Goal: Transaction & Acquisition: Purchase product/service

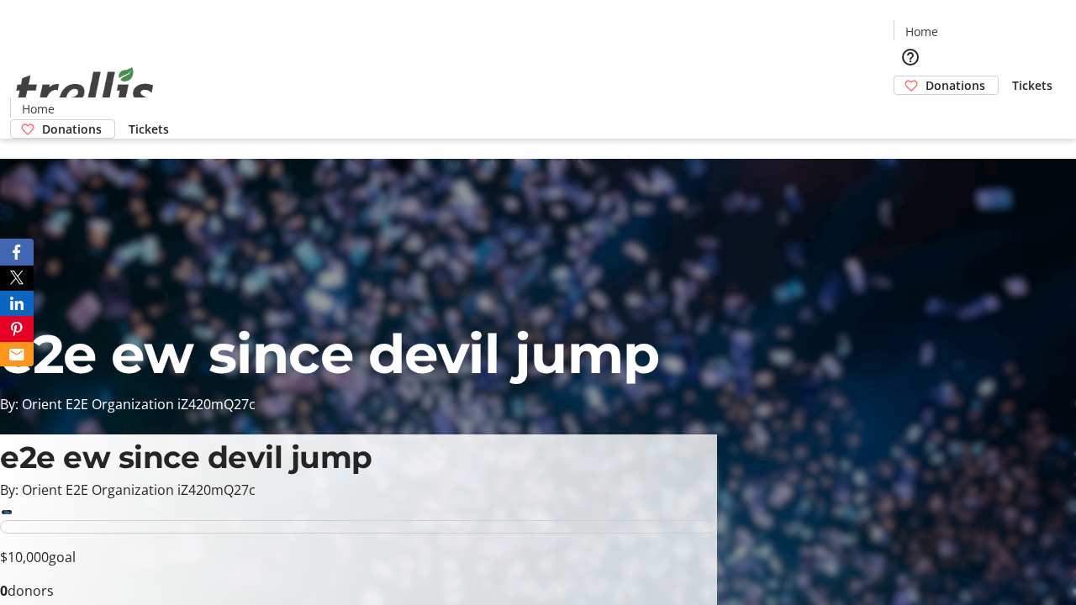
click at [925, 76] on span "Donations" at bounding box center [955, 85] width 60 height 18
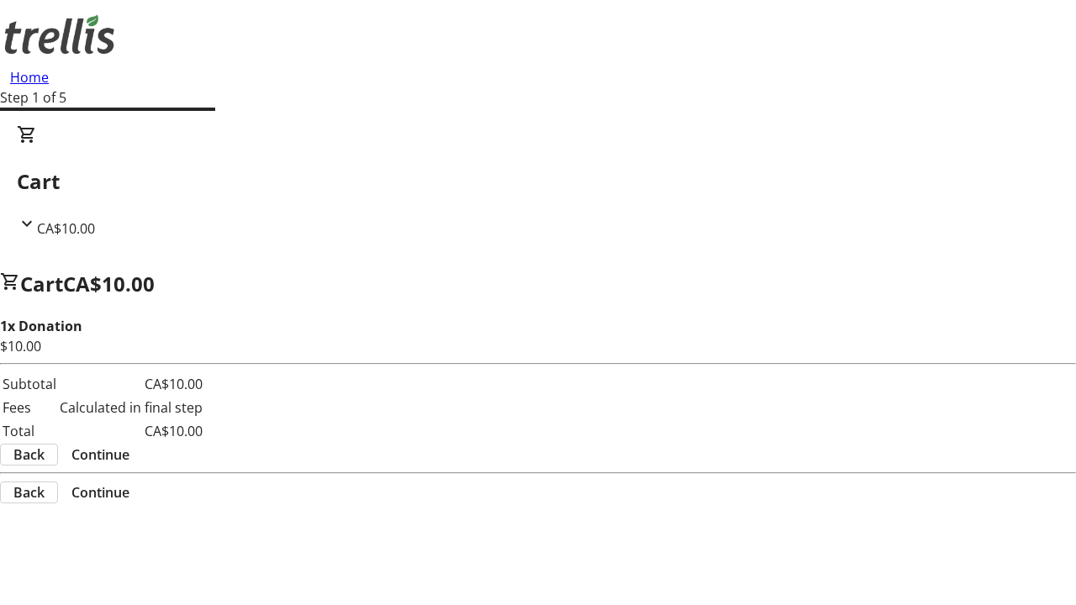
select select "CA"
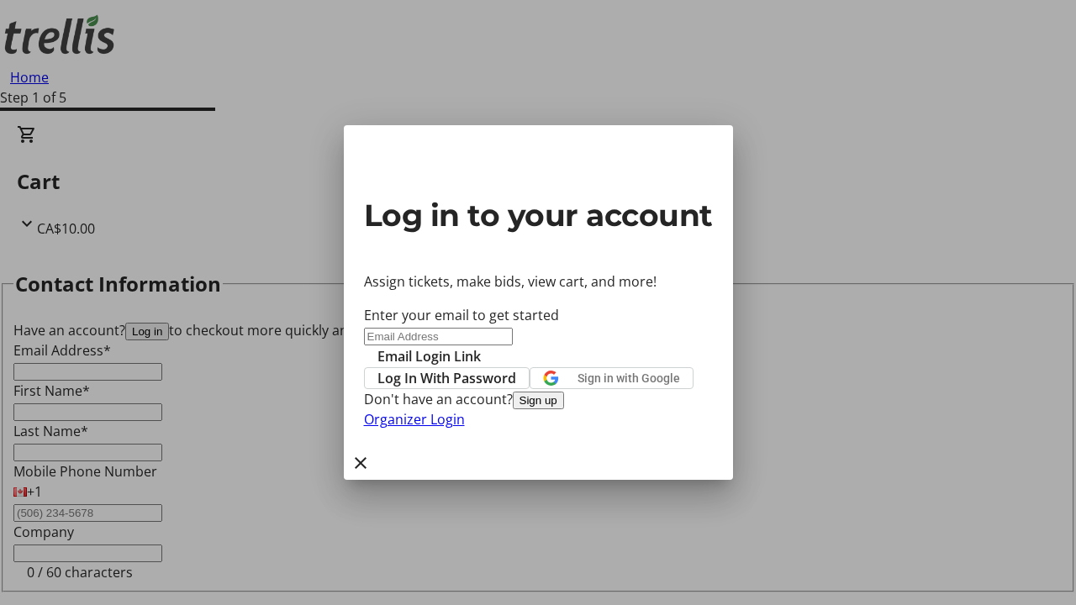
click at [516, 368] on span "Log In With Password" at bounding box center [446, 378] width 139 height 20
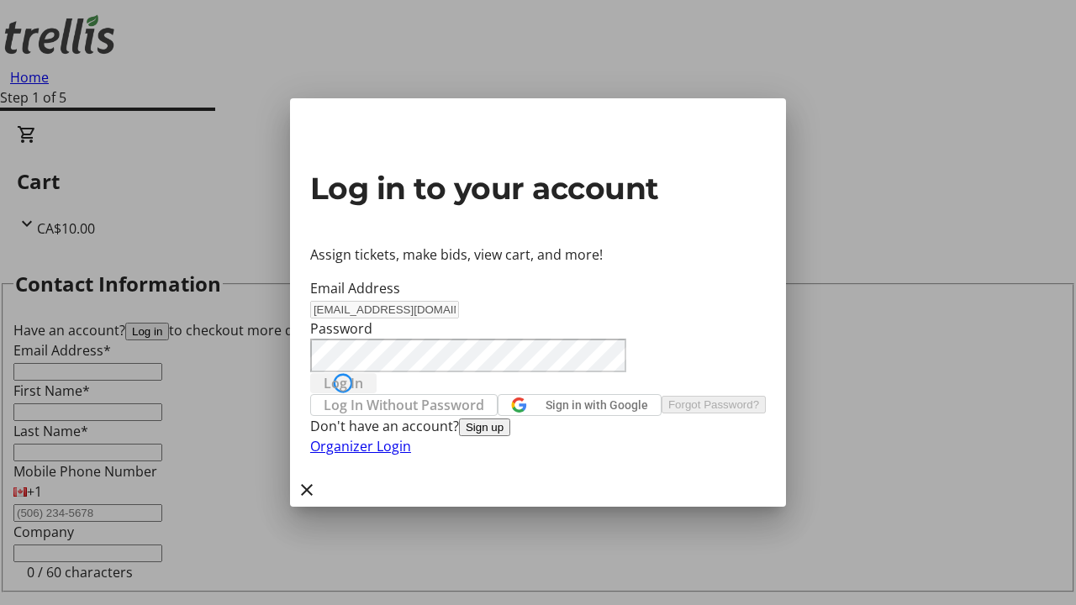
type input "[EMAIL_ADDRESS][DOMAIN_NAME]"
type input "Sandrine"
type input "[PERSON_NAME]"
type input "(250) 555-0123"
